Goal: Information Seeking & Learning: Understand process/instructions

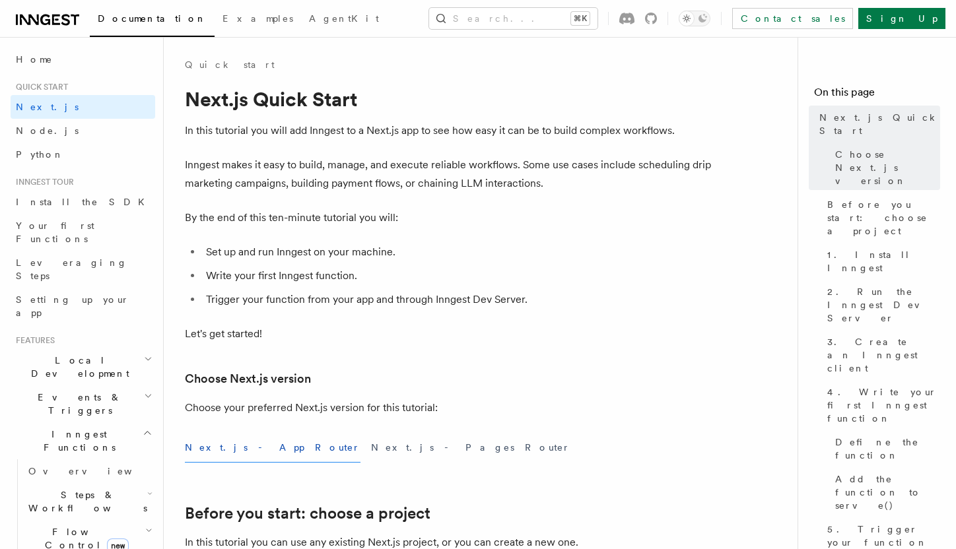
click at [572, 288] on ul "Set up and run Inngest on your machine. Write your first Inngest function. Trig…" at bounding box center [449, 276] width 528 height 66
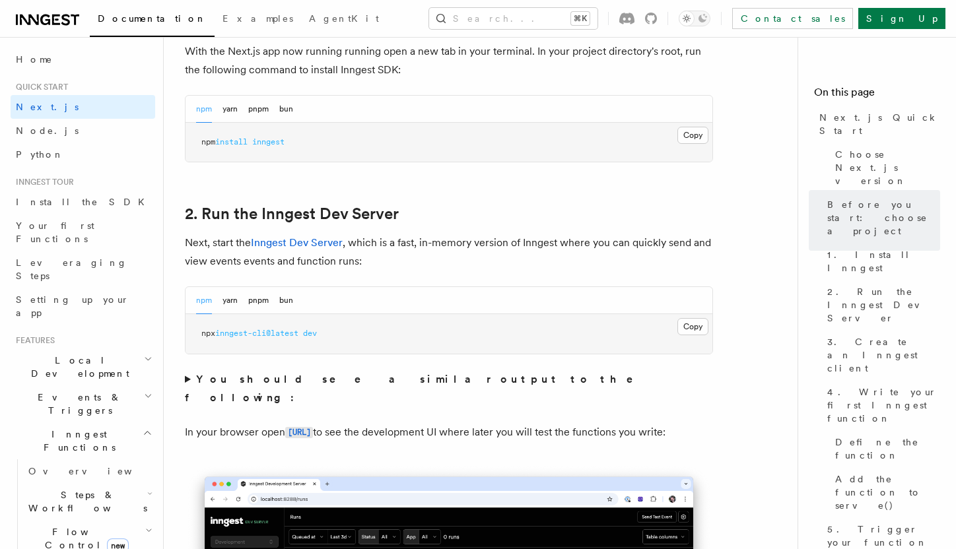
scroll to position [777, 0]
click at [452, 337] on pre "npx inngest-cli@latest dev" at bounding box center [449, 333] width 527 height 40
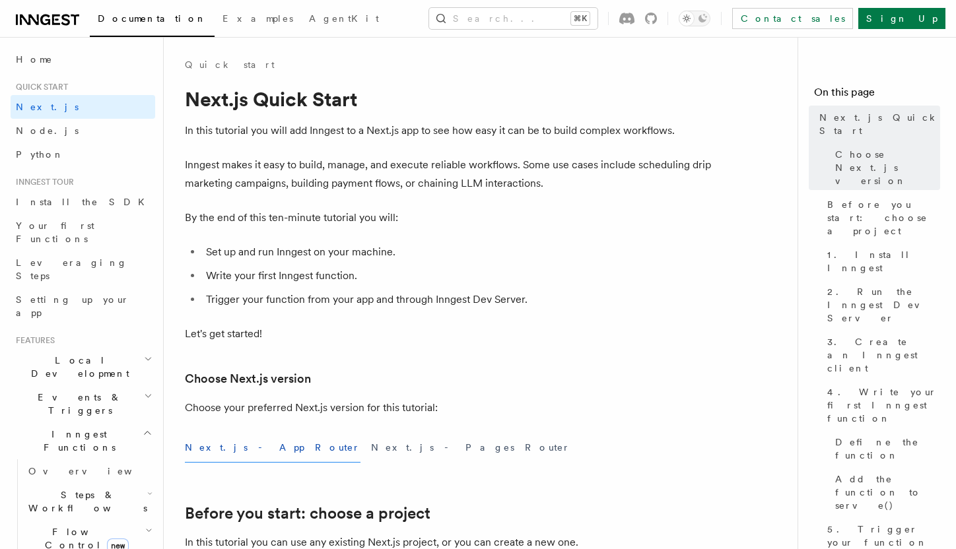
click at [143, 20] on span "Documentation" at bounding box center [152, 18] width 109 height 11
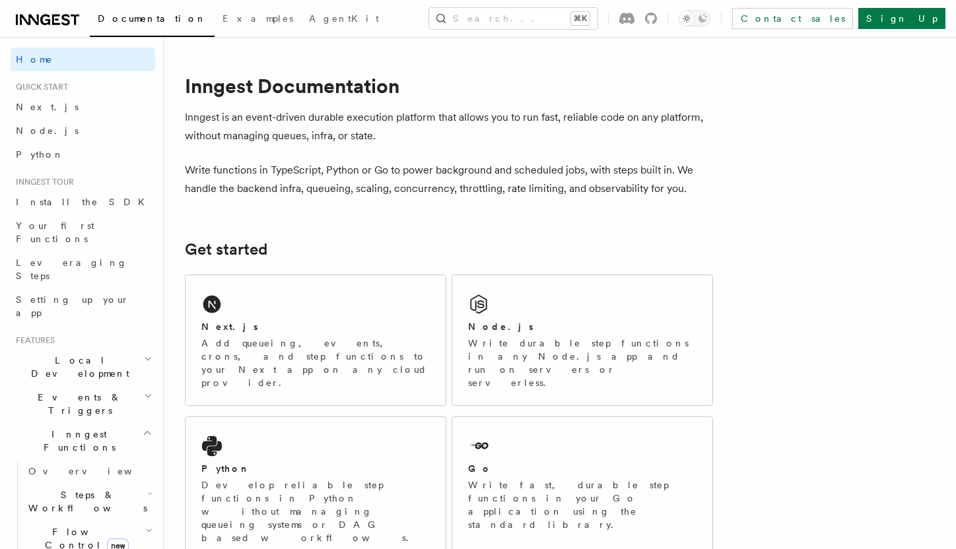
click at [113, 349] on h2 "Local Development" at bounding box center [83, 367] width 145 height 37
click at [76, 386] on link "Overview" at bounding box center [89, 398] width 132 height 24
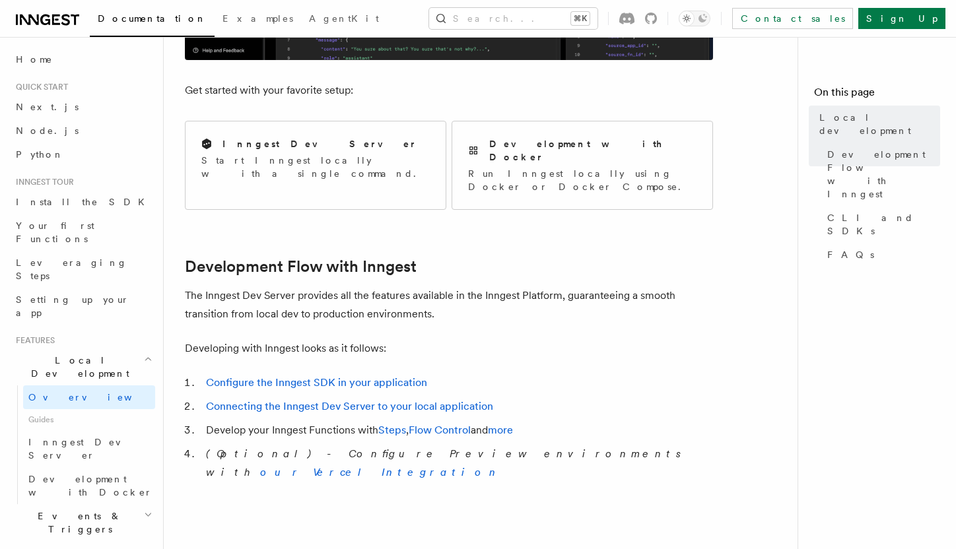
scroll to position [494, 0]
